Goal: Task Accomplishment & Management: Manage account settings

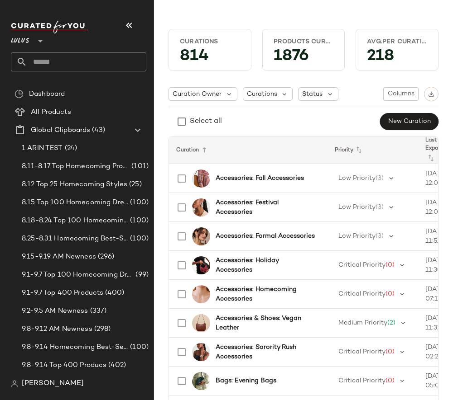
click at [29, 389] on span "[PERSON_NAME]" at bounding box center [53, 384] width 62 height 11
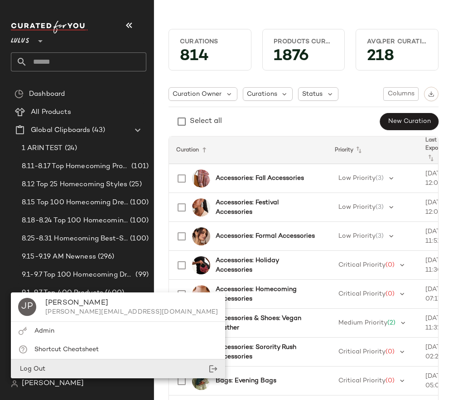
click at [41, 374] on div "Log Out" at bounding box center [31, 370] width 27 height 10
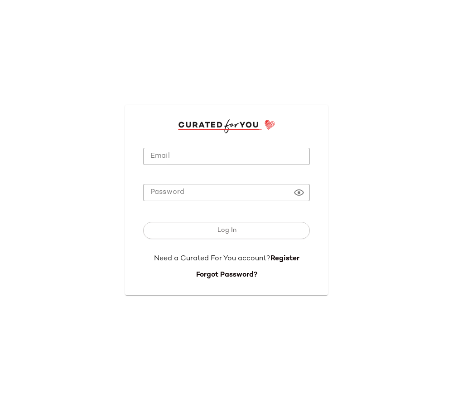
click at [177, 157] on input "Email" at bounding box center [226, 157] width 167 height 18
click at [0, 400] on com-1password-button at bounding box center [0, 400] width 0 height 0
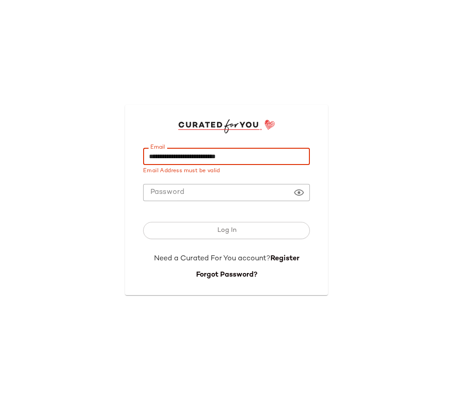
type input "**********"
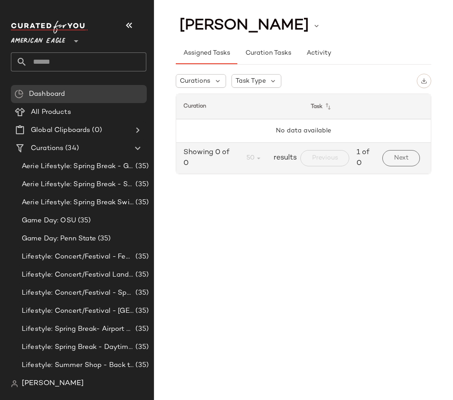
click at [49, 381] on span "[PERSON_NAME]" at bounding box center [53, 384] width 62 height 11
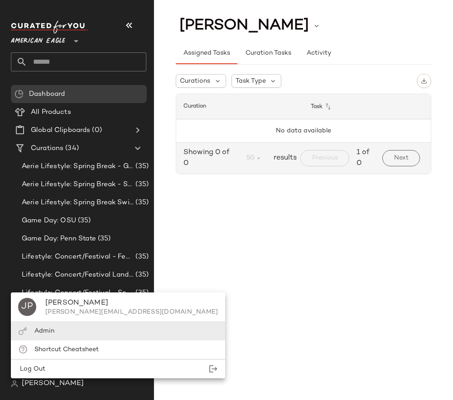
click at [48, 337] on div "Admin" at bounding box center [118, 331] width 214 height 19
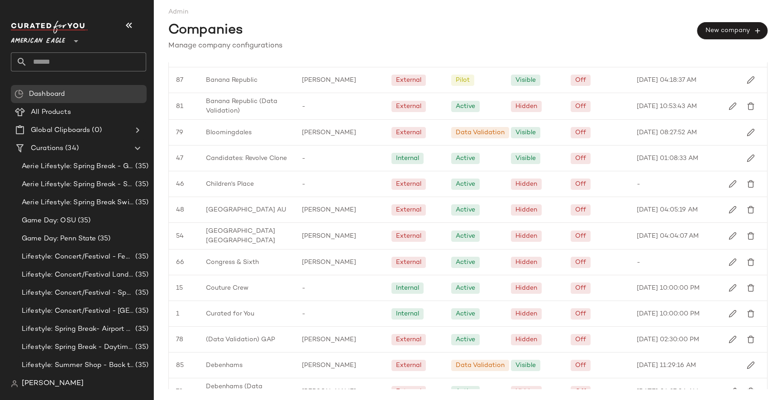
scroll to position [166, 0]
